Goal: Task Accomplishment & Management: Use online tool/utility

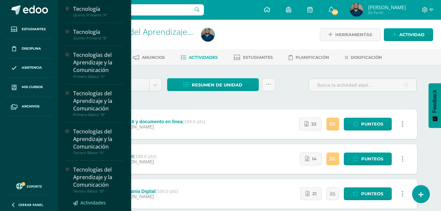
click at [96, 200] on span "Actividades" at bounding box center [92, 202] width 25 height 6
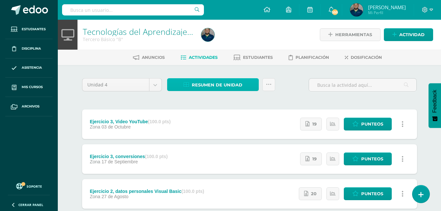
click at [228, 86] on span "Resumen de unidad" at bounding box center [217, 85] width 51 height 12
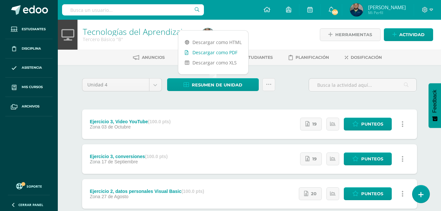
click at [208, 53] on link "Descargar como PDF" at bounding box center [213, 52] width 70 height 10
